Goal: Obtain resource: Download file/media

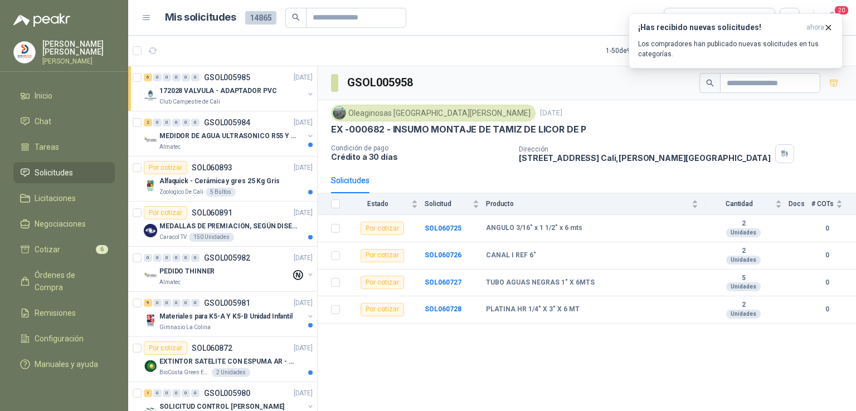
scroll to position [1640, 0]
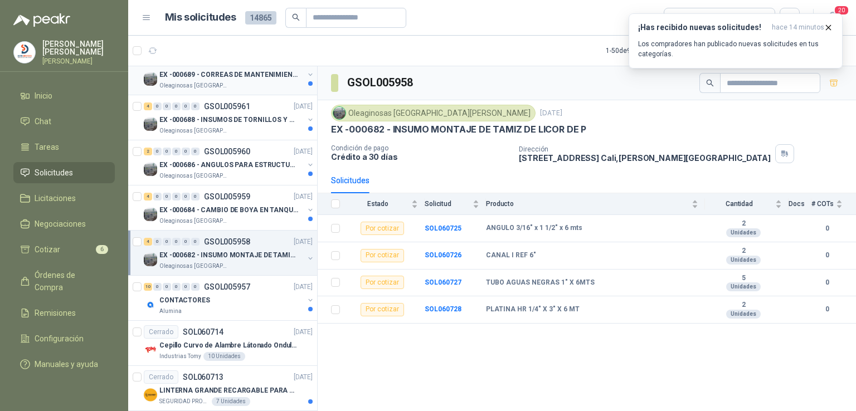
click at [220, 70] on p "EX -000689 - CORREAS DE MANTENIMIENTO" at bounding box center [228, 75] width 139 height 11
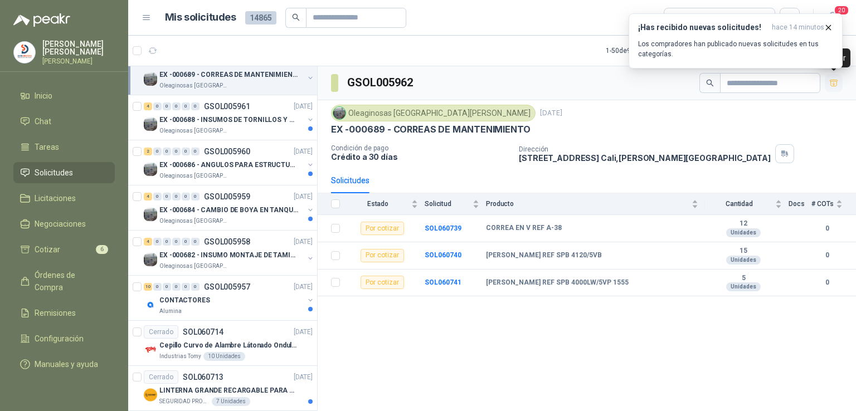
click at [835, 82] on icon "button" at bounding box center [833, 83] width 9 height 9
click at [724, 33] on div "¡Has recibido nuevas solicitudes! hace 14 minutos Los compradores han publicado…" at bounding box center [735, 41] width 195 height 36
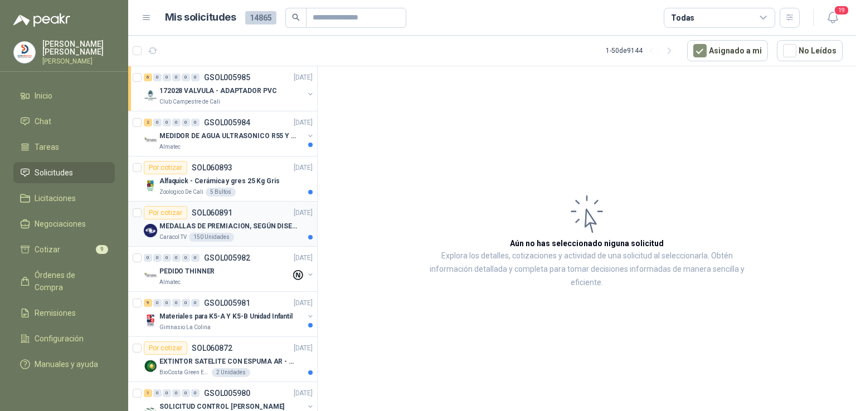
click at [226, 227] on p "MEDALLAS DE PREMIACION, SEGÚN DISEÑO ADJUNTO(ADJUNTAR COTIZACION EN SU FORMATO" at bounding box center [228, 226] width 139 height 11
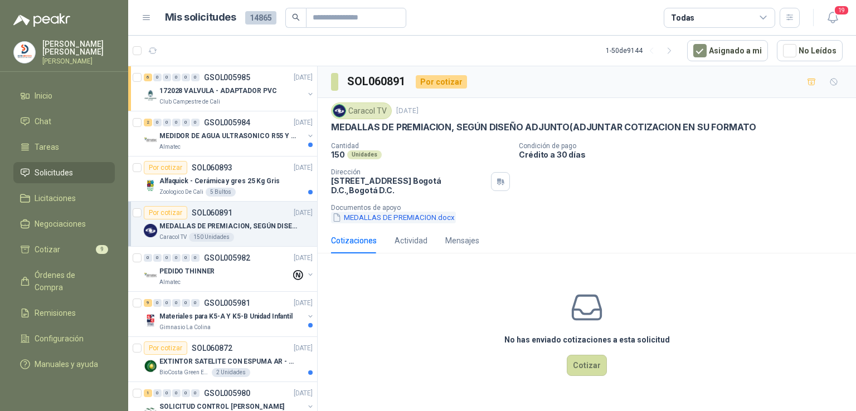
click at [389, 217] on button "MEDALLAS DE PREMIACION.docx" at bounding box center [393, 218] width 125 height 12
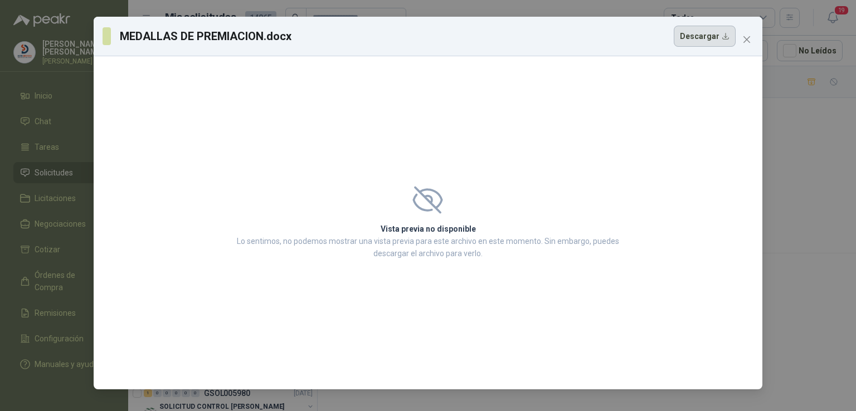
click at [702, 45] on button "Descargar" at bounding box center [704, 36] width 62 height 21
click at [746, 39] on icon "close" at bounding box center [746, 39] width 7 height 7
